Goal: Navigation & Orientation: Find specific page/section

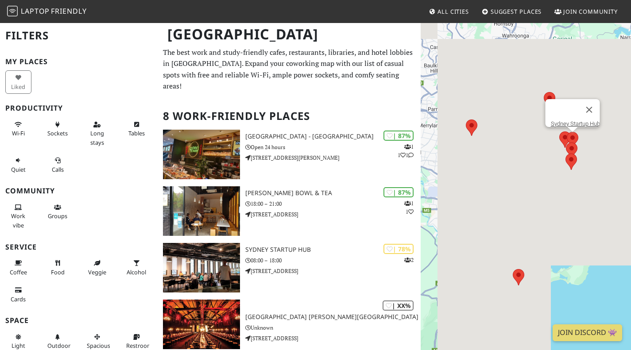
scroll to position [44, 0]
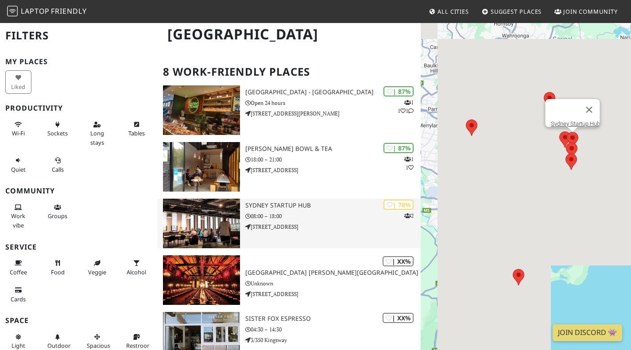
click at [339, 209] on h3 "Sydney Startup Hub" at bounding box center [332, 206] width 175 height 8
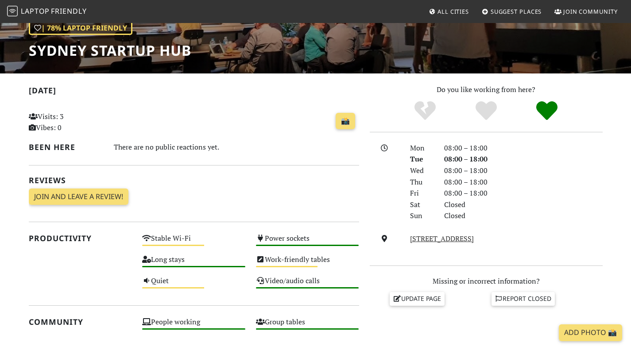
scroll to position [221, 0]
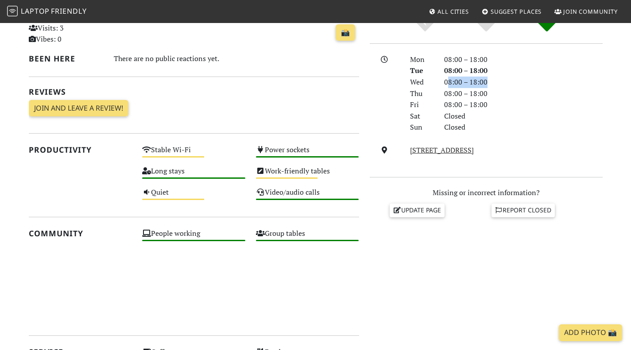
drag, startPoint x: 490, startPoint y: 91, endPoint x: 449, endPoint y: 91, distance: 40.7
click at [449, 88] on div "08:00 – 18:00" at bounding box center [523, 83] width 169 height 12
click at [537, 100] on div "08:00 – 18:00" at bounding box center [523, 94] width 169 height 12
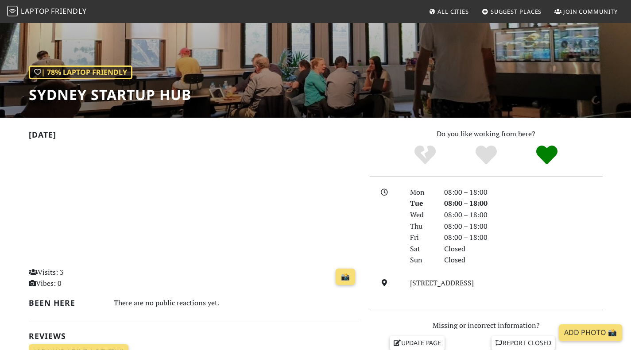
scroll to position [0, 0]
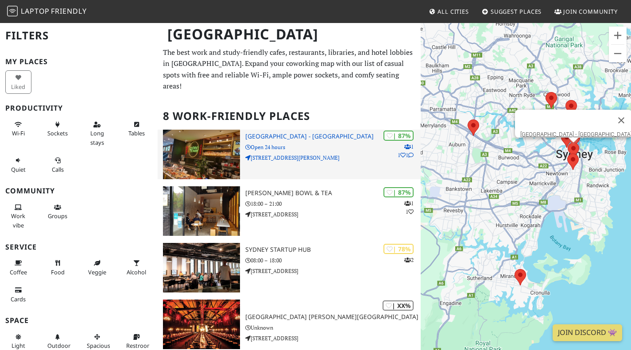
click at [358, 162] on p "82/84 Dixon St" at bounding box center [332, 158] width 175 height 8
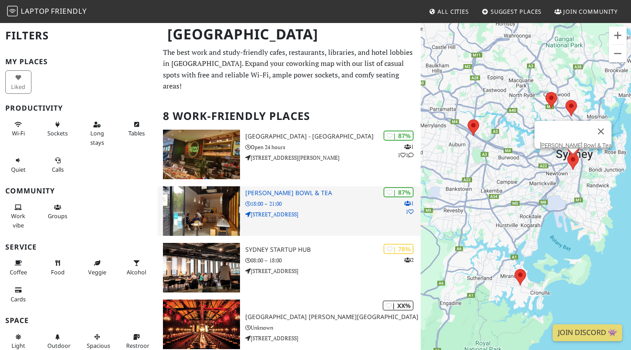
click at [360, 203] on div "| 87% 1 1 [PERSON_NAME] Bowl & Tea 18:00 – 21:00 [STREET_ADDRESS]" at bounding box center [332, 211] width 175 height 50
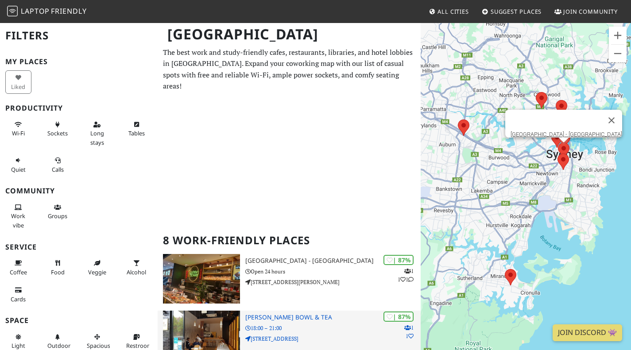
scroll to position [133, 0]
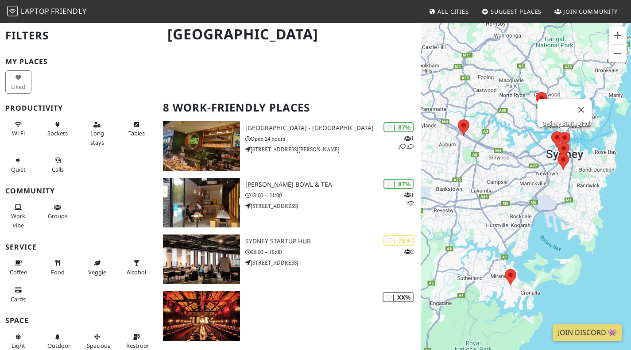
click img
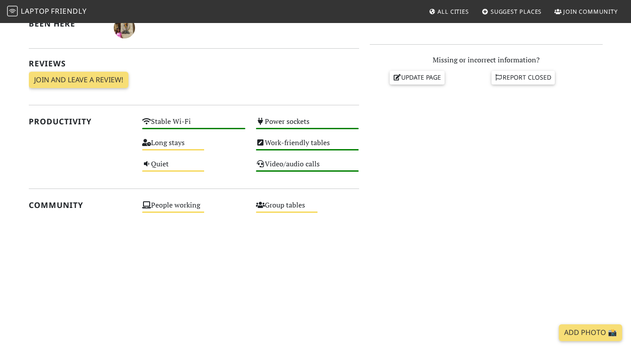
scroll to position [443, 0]
